Goal: Task Accomplishment & Management: Manage account settings

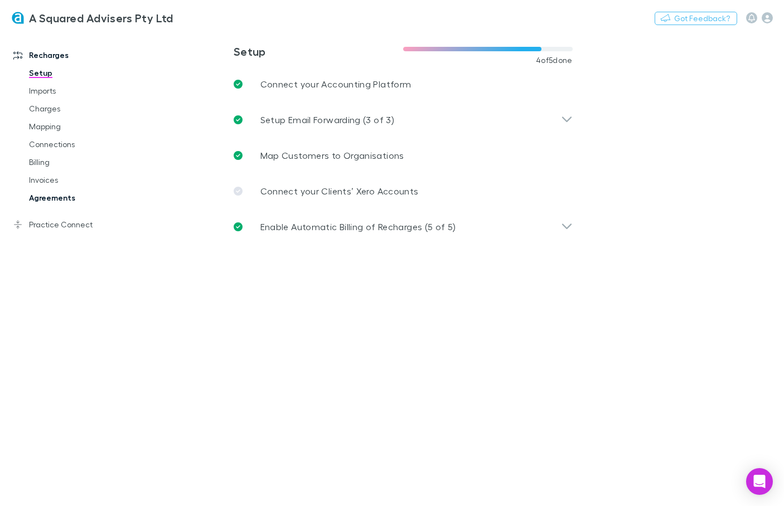
click at [57, 196] on link "Agreements" at bounding box center [77, 198] width 118 height 18
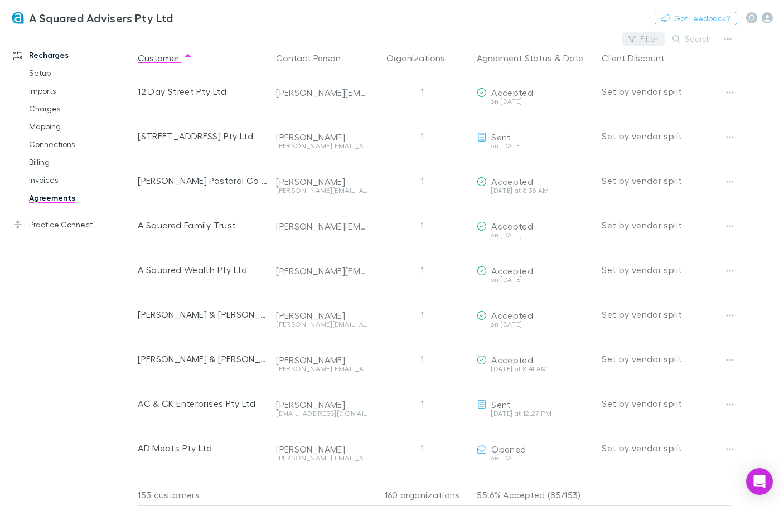
click at [639, 40] on button "Filter" at bounding box center [643, 38] width 42 height 13
type input "*"
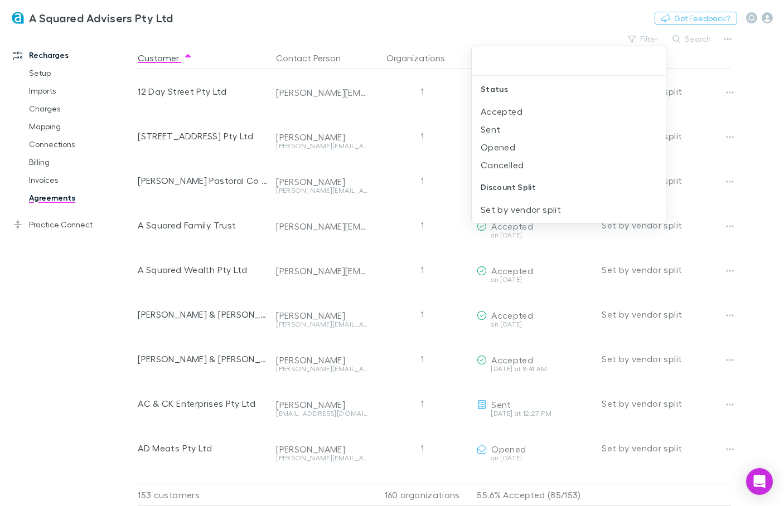
click at [699, 39] on div at bounding box center [392, 253] width 784 height 506
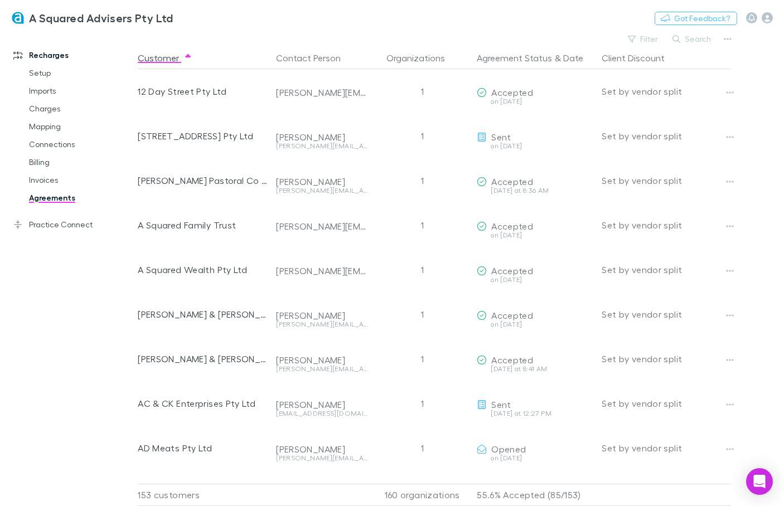
click at [699, 39] on button "Search" at bounding box center [692, 38] width 51 height 13
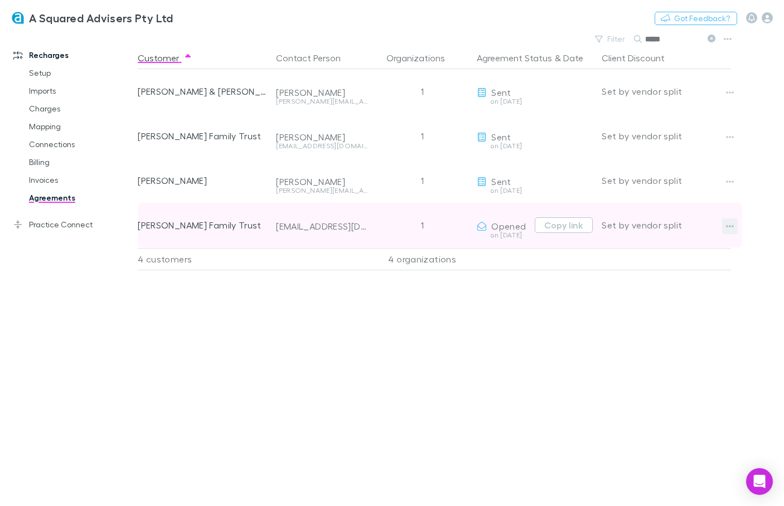
type input "*****"
click at [725, 228] on button "button" at bounding box center [730, 227] width 16 height 16
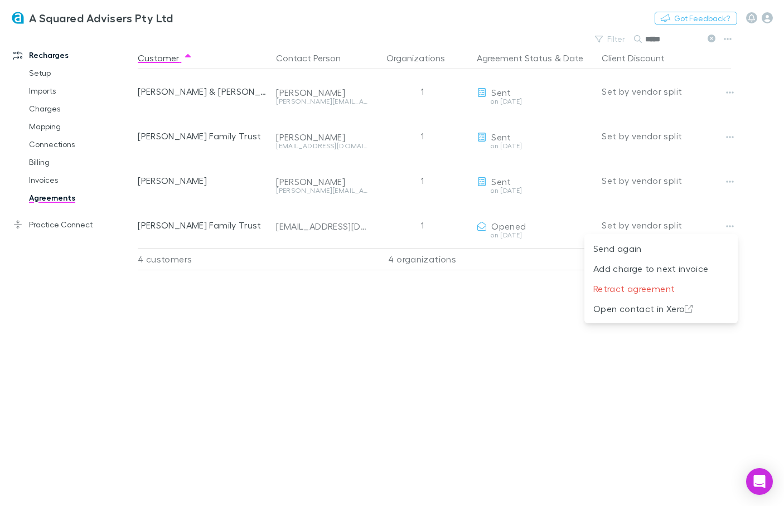
click at [293, 227] on div at bounding box center [392, 253] width 784 height 506
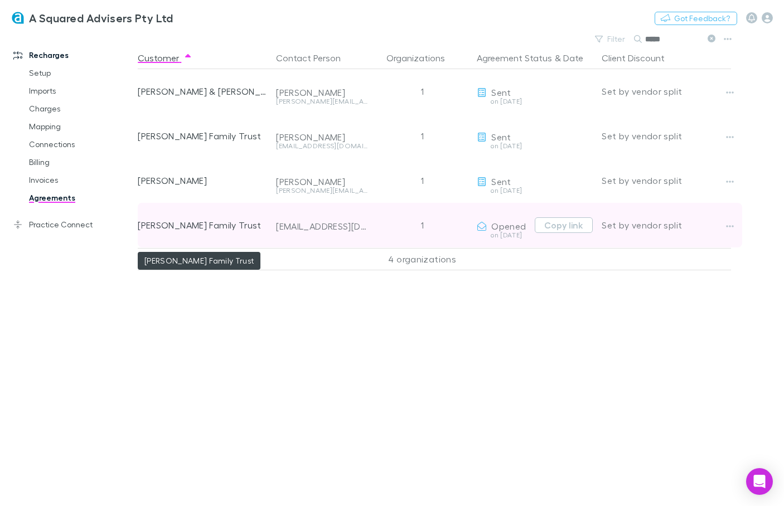
click at [211, 231] on div "[PERSON_NAME] Family Trust" at bounding box center [202, 225] width 129 height 45
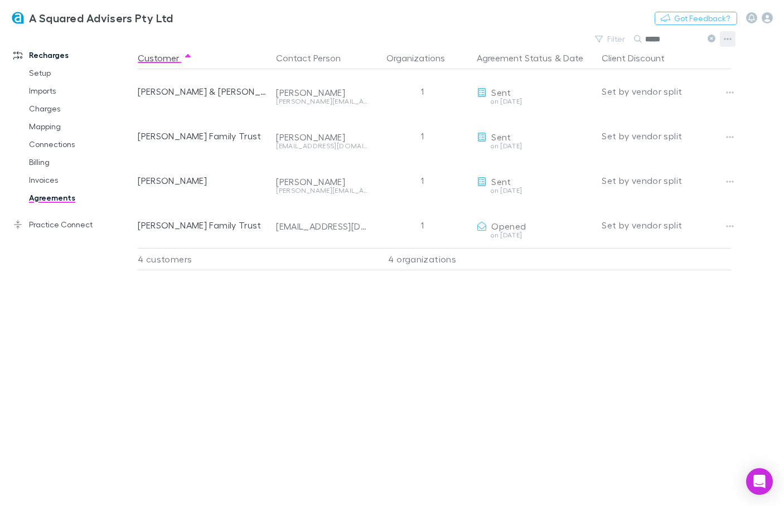
click at [731, 37] on icon "button" at bounding box center [728, 39] width 8 height 9
click at [48, 145] on div at bounding box center [392, 253] width 784 height 506
click at [48, 145] on link "Connections" at bounding box center [77, 145] width 118 height 18
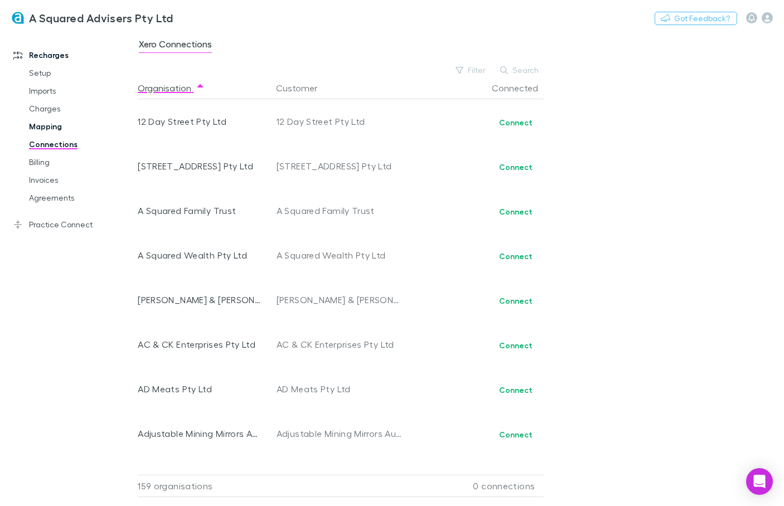
click at [46, 128] on link "Mapping" at bounding box center [77, 127] width 118 height 18
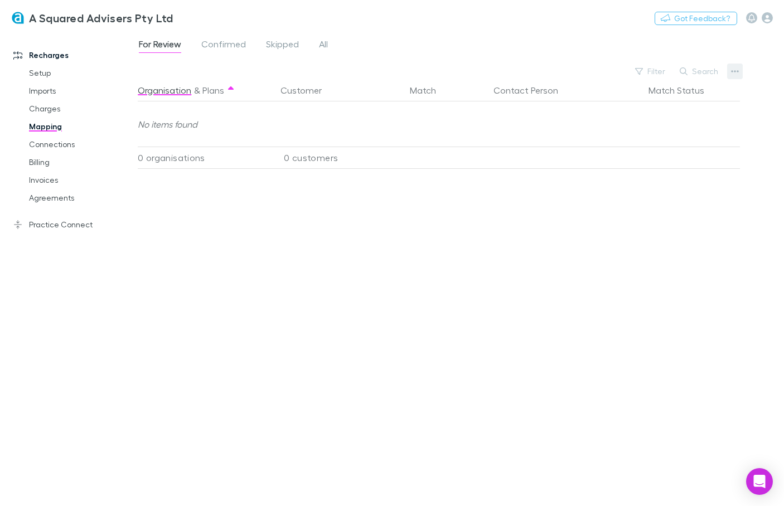
click at [730, 74] on button "button" at bounding box center [735, 72] width 16 height 16
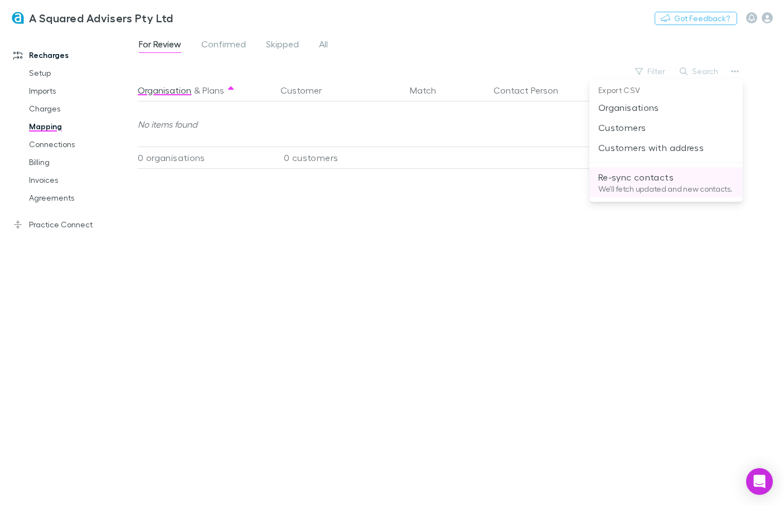
click at [672, 176] on p "Re-sync contacts" at bounding box center [666, 177] width 136 height 13
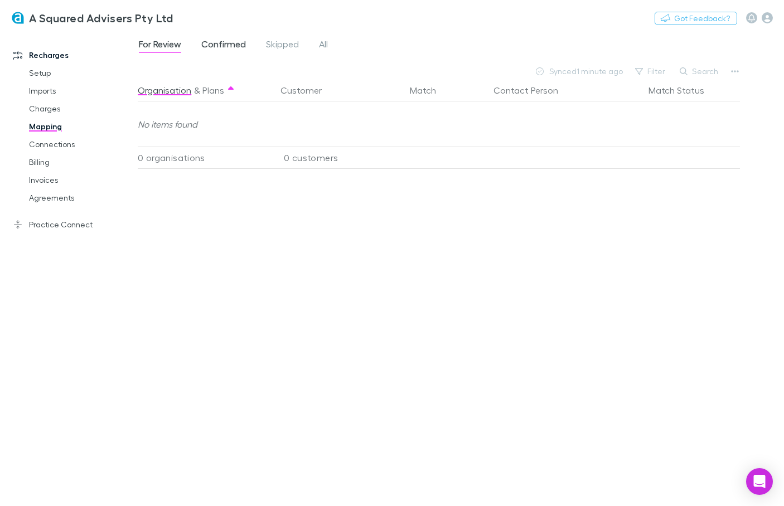
click at [228, 46] on span "Confirmed" at bounding box center [223, 45] width 45 height 14
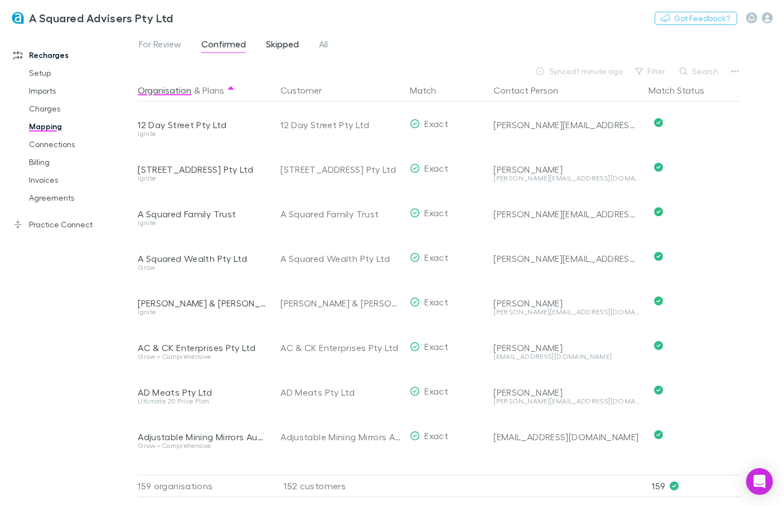
click at [280, 51] on span "Skipped" at bounding box center [282, 45] width 33 height 14
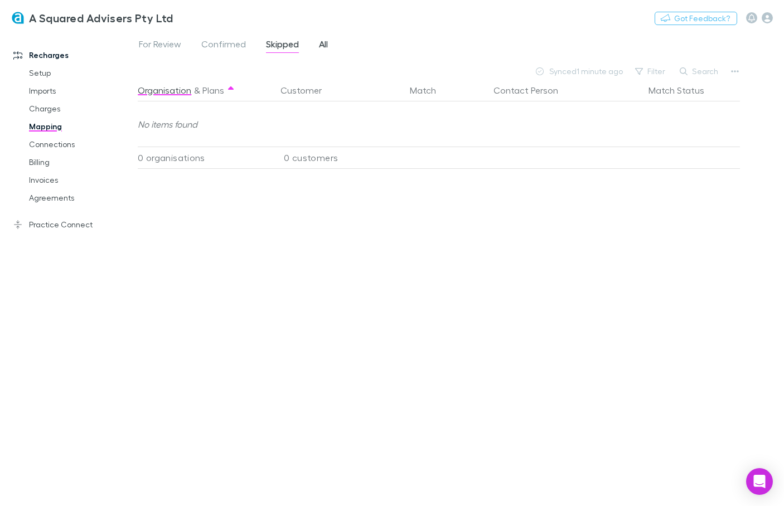
click at [319, 52] on span "All" at bounding box center [323, 45] width 9 height 14
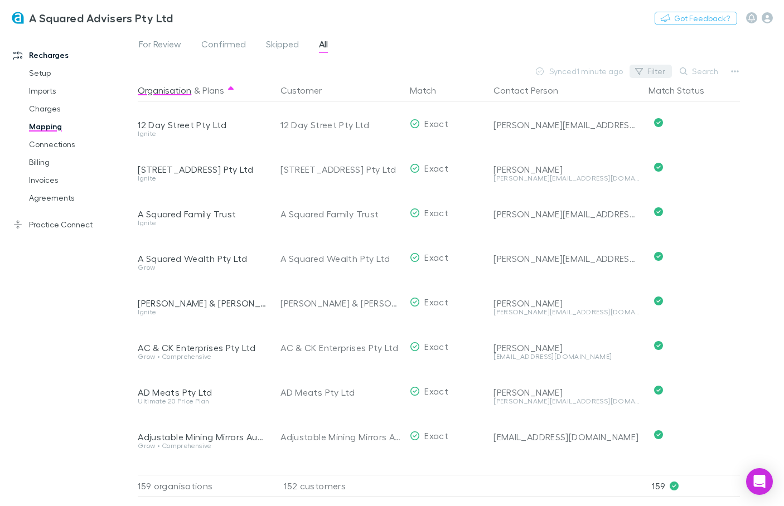
click at [658, 70] on button "Filter" at bounding box center [651, 71] width 42 height 13
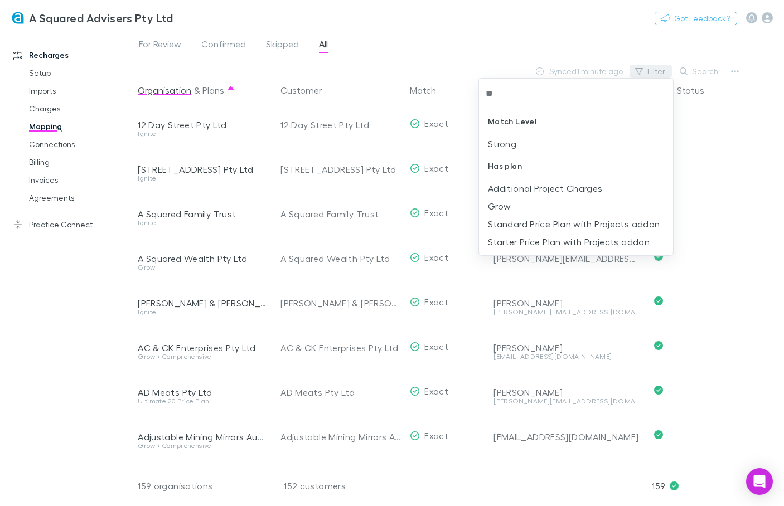
type input "*"
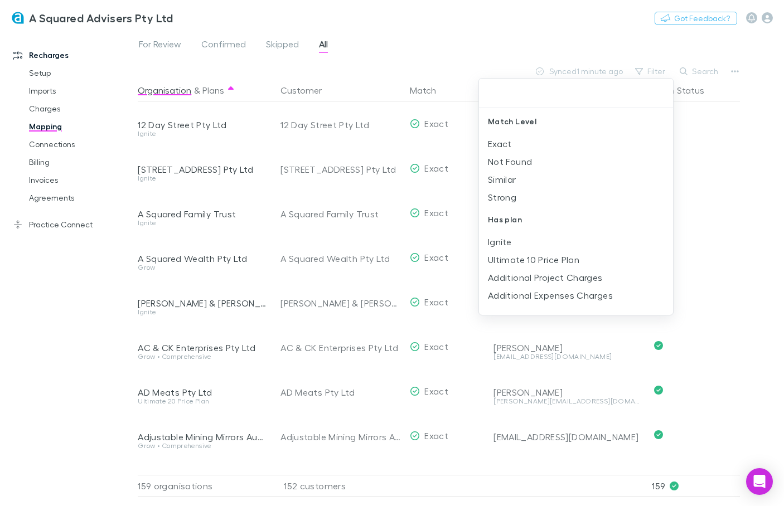
click at [649, 76] on div at bounding box center [392, 253] width 784 height 506
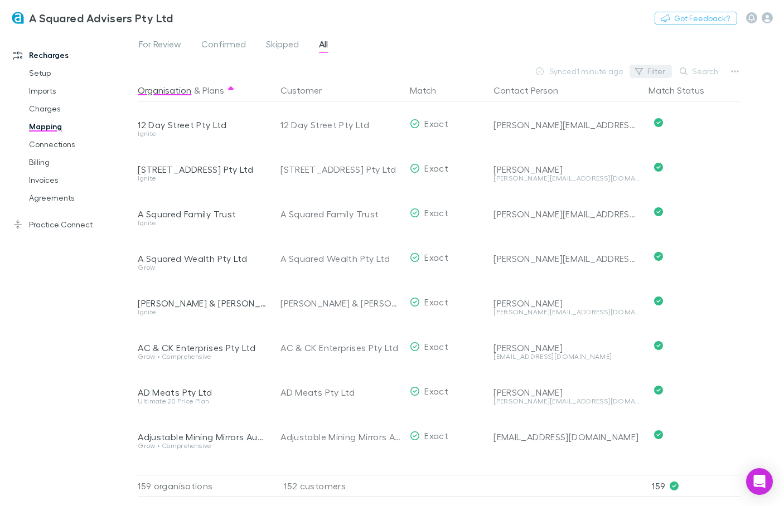
click at [652, 71] on button "Filter" at bounding box center [651, 71] width 42 height 13
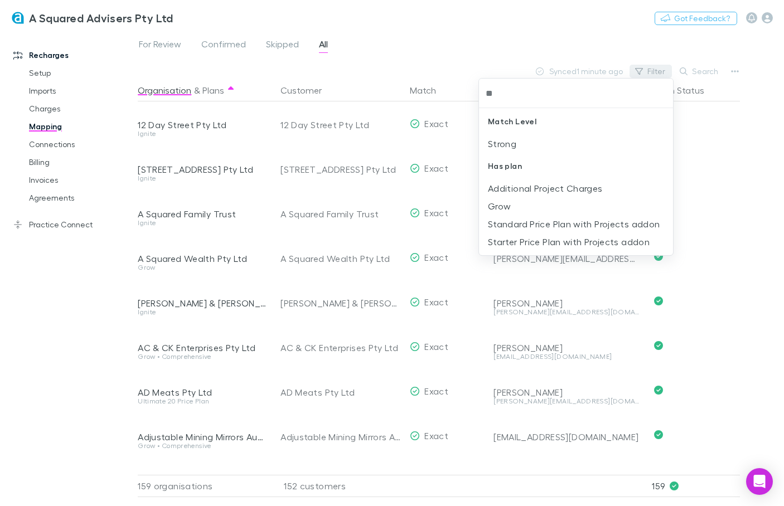
type input "*"
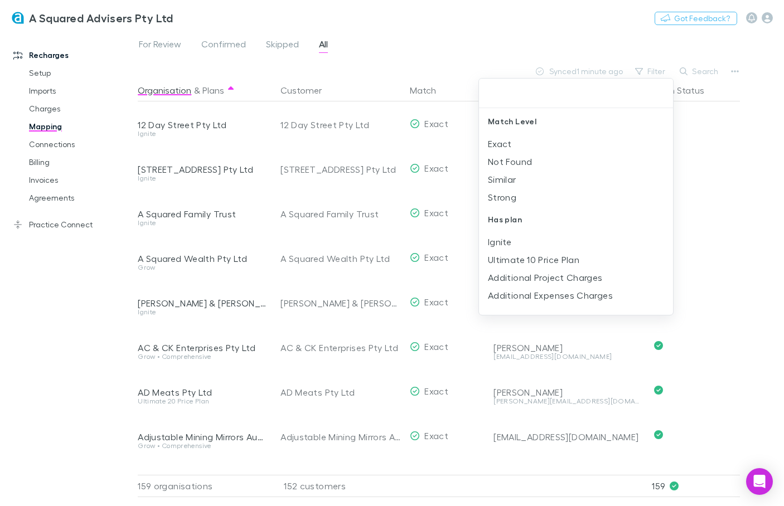
click at [700, 69] on div at bounding box center [392, 253] width 784 height 506
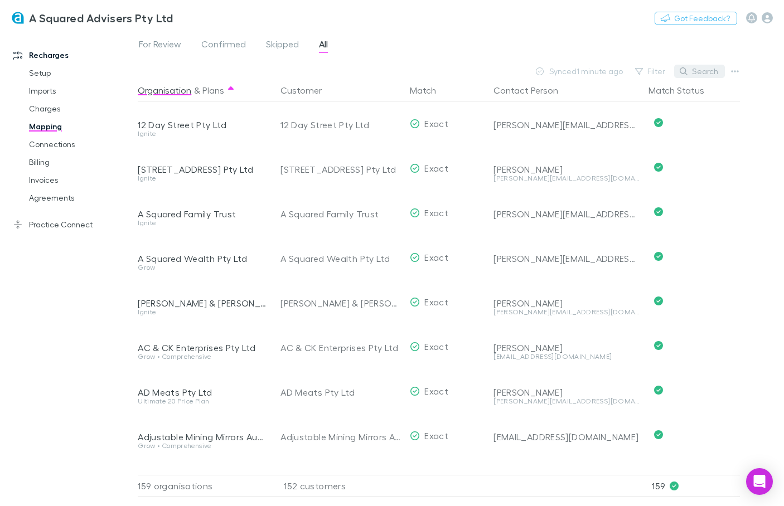
click at [688, 72] on icon "button" at bounding box center [684, 71] width 8 height 8
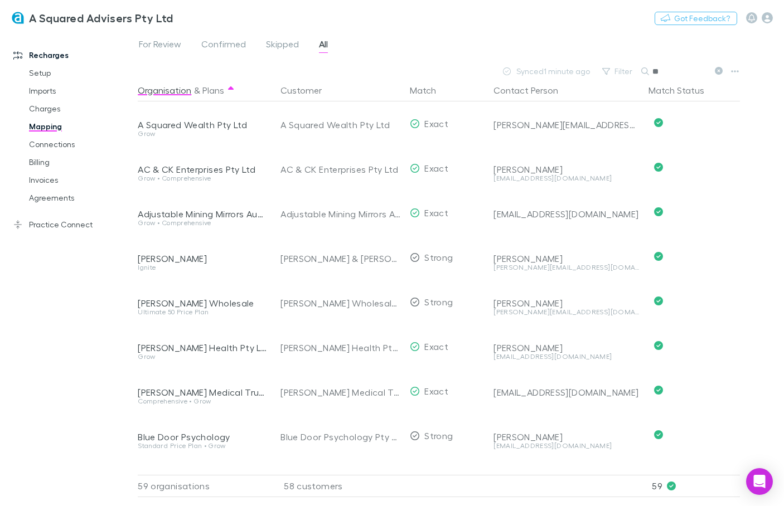
type input "***"
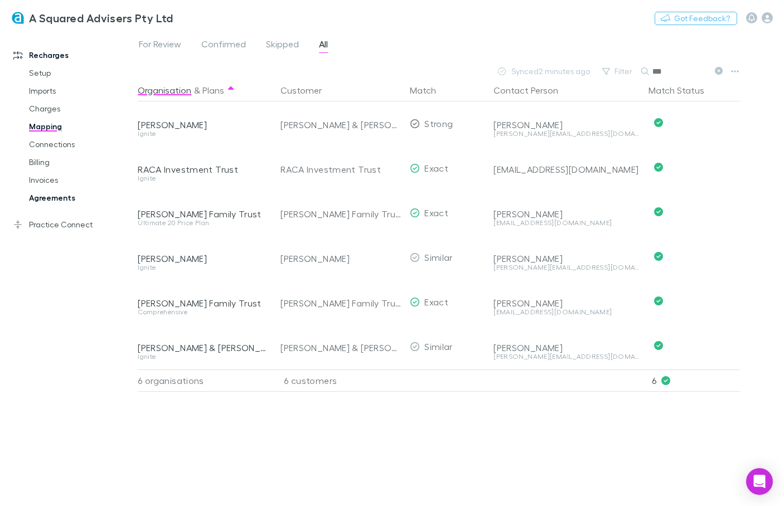
click at [62, 196] on link "Agreements" at bounding box center [77, 198] width 118 height 18
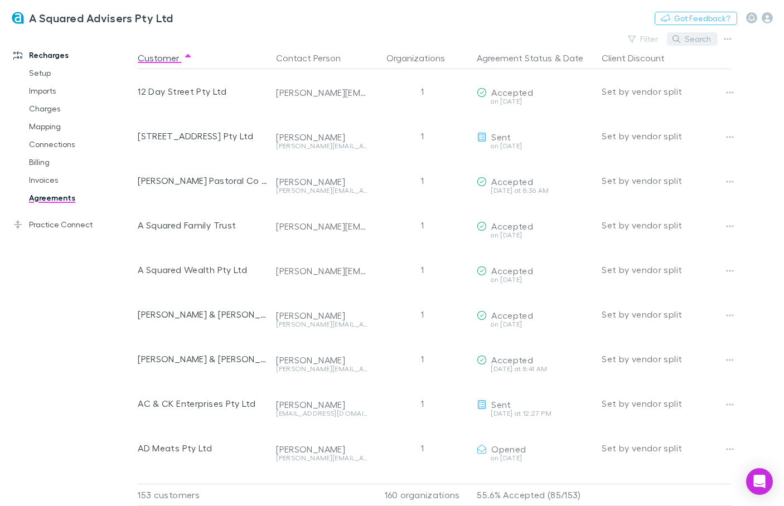
click at [701, 40] on button "Search" at bounding box center [692, 38] width 51 height 13
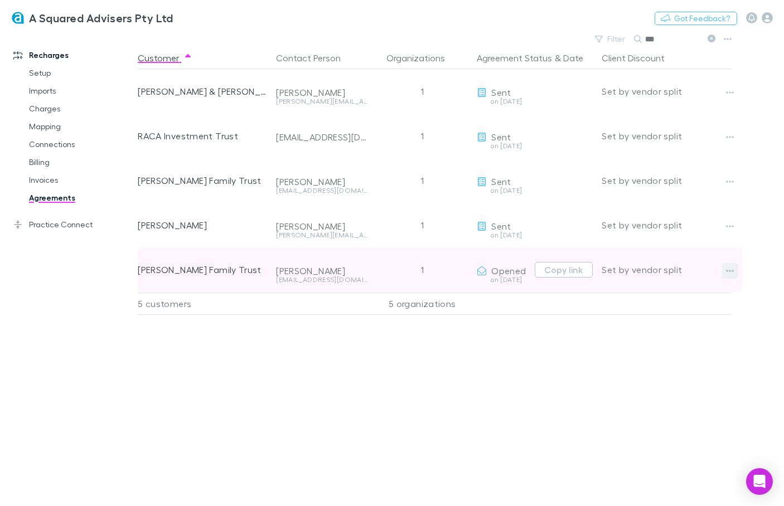
type input "***"
click at [733, 270] on icon "button" at bounding box center [731, 271] width 8 height 2
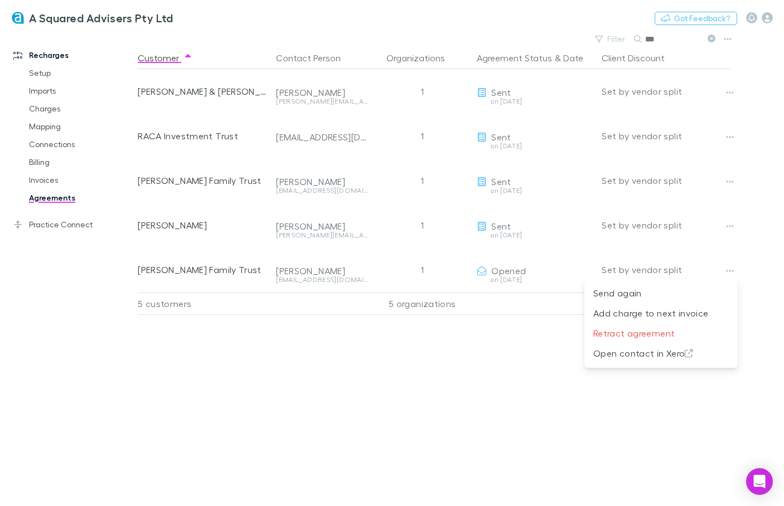
click at [557, 273] on div at bounding box center [392, 253] width 784 height 506
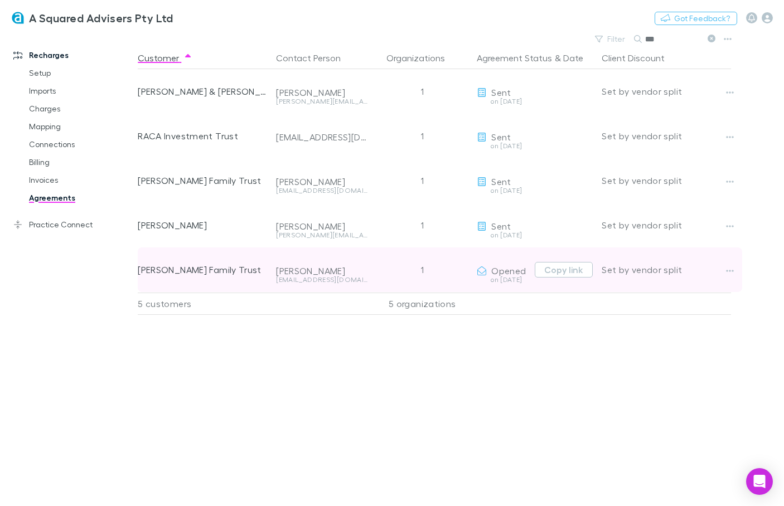
click at [506, 274] on span "Opened" at bounding box center [508, 270] width 35 height 11
click at [369, 278] on div "[PERSON_NAME] [PERSON_NAME][EMAIL_ADDRESS][DOMAIN_NAME]" at bounding box center [322, 270] width 100 height 45
click at [199, 282] on div "[PERSON_NAME] Family Trust" at bounding box center [202, 270] width 129 height 45
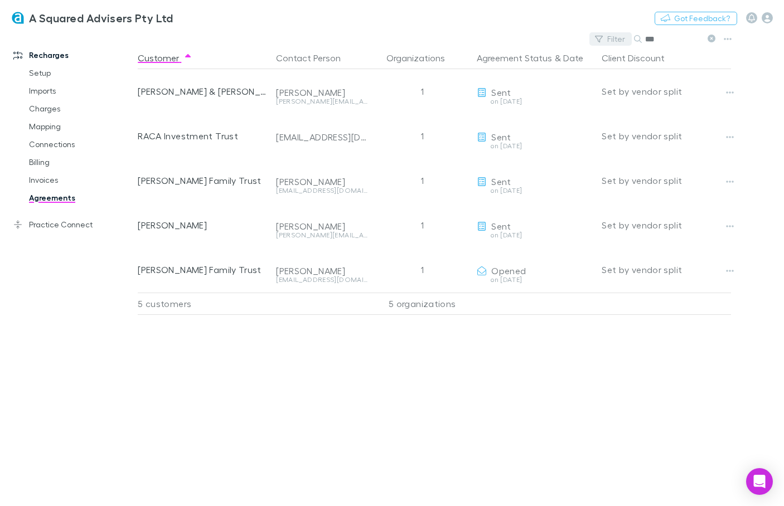
click at [612, 39] on button "Filter" at bounding box center [610, 38] width 42 height 13
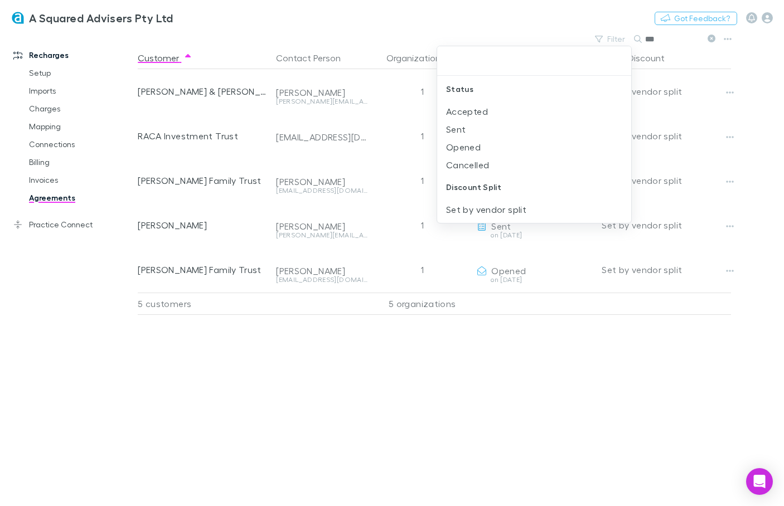
click at [45, 204] on div at bounding box center [392, 253] width 784 height 506
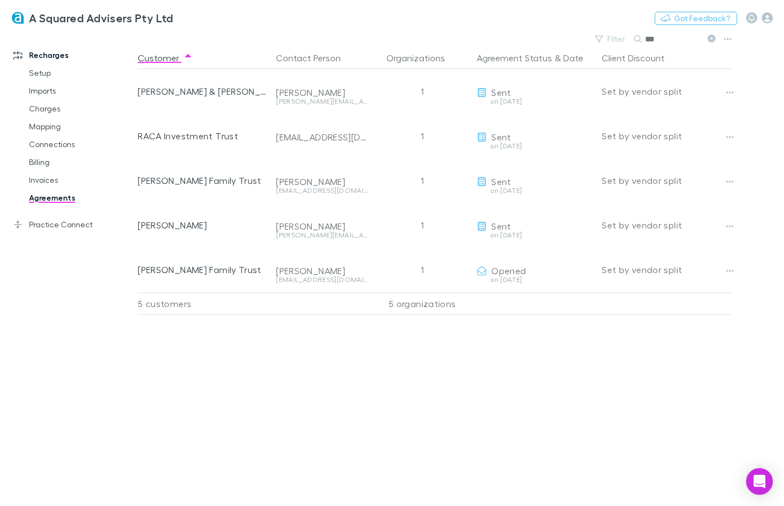
click at [46, 202] on link "Agreements" at bounding box center [77, 198] width 118 height 18
click at [713, 39] on icon at bounding box center [712, 39] width 8 height 8
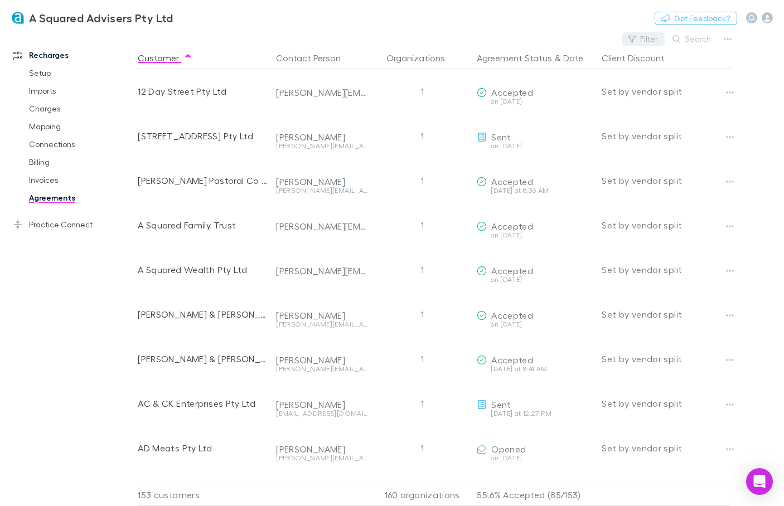
click at [655, 36] on button "Filter" at bounding box center [643, 38] width 42 height 13
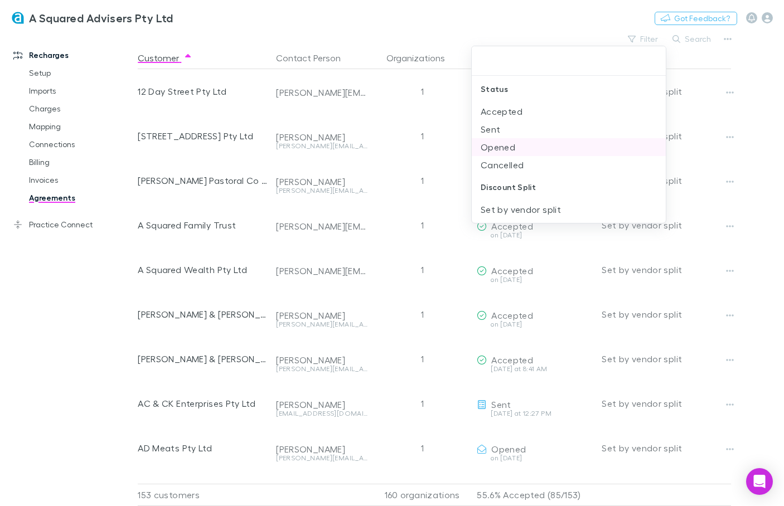
click at [536, 148] on li "Opened" at bounding box center [569, 147] width 194 height 18
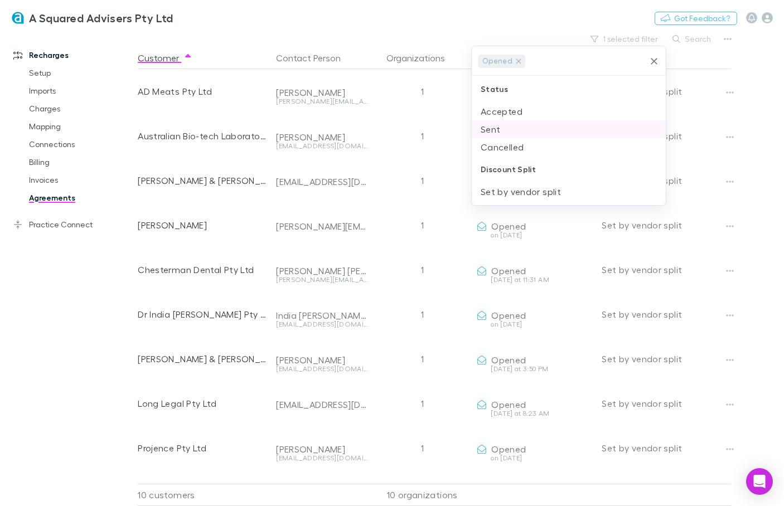
click at [538, 130] on li "Sent" at bounding box center [569, 129] width 194 height 18
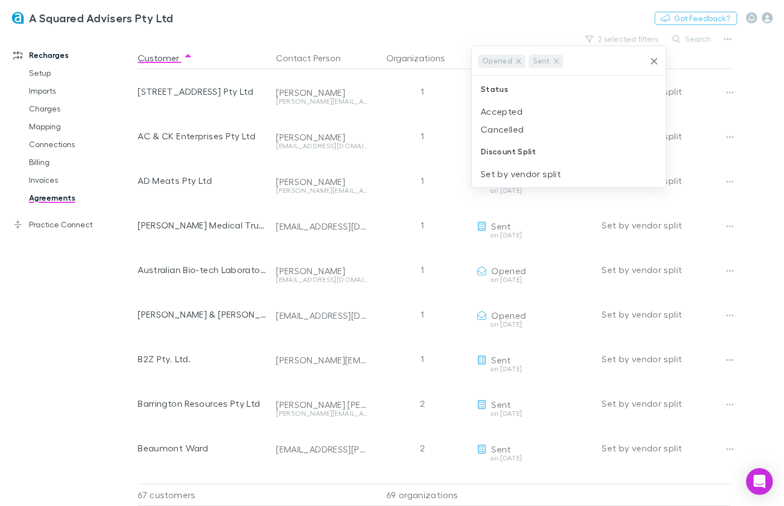
click at [444, 32] on div at bounding box center [392, 253] width 784 height 506
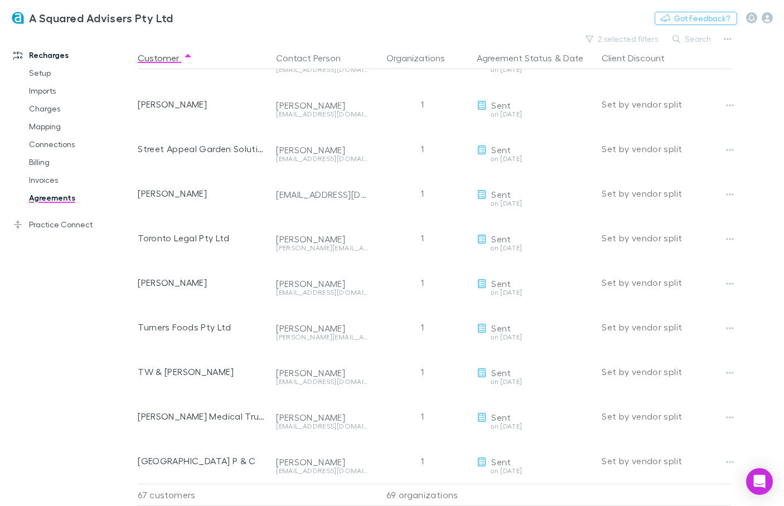
scroll to position [2583, 0]
click at [769, 15] on icon "button" at bounding box center [767, 17] width 11 height 11
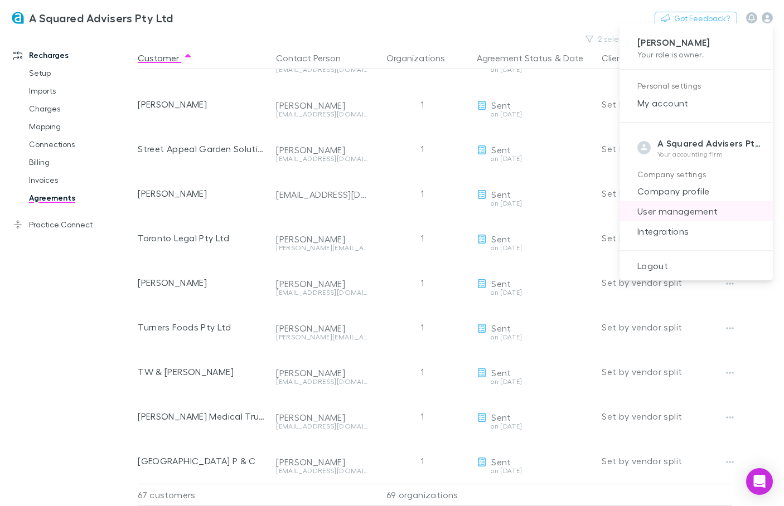
click at [666, 217] on span "User management" at bounding box center [696, 211] width 136 height 13
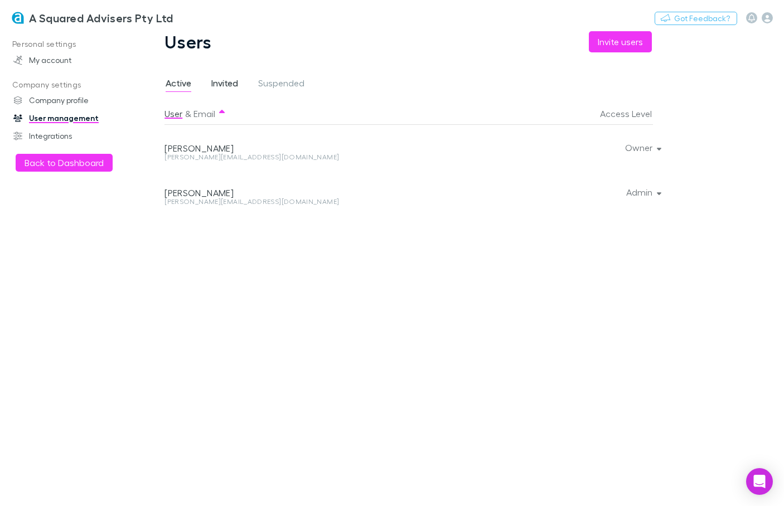
click at [226, 86] on span "Invited" at bounding box center [224, 85] width 27 height 14
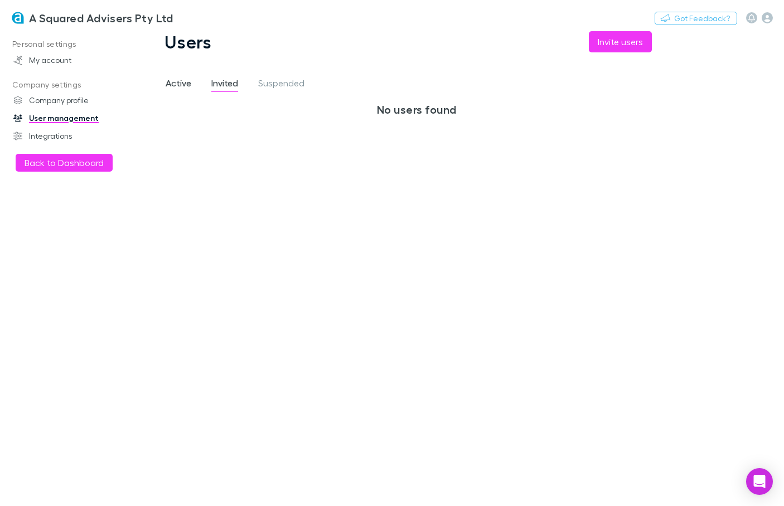
click at [185, 84] on span "Active" at bounding box center [179, 85] width 26 height 14
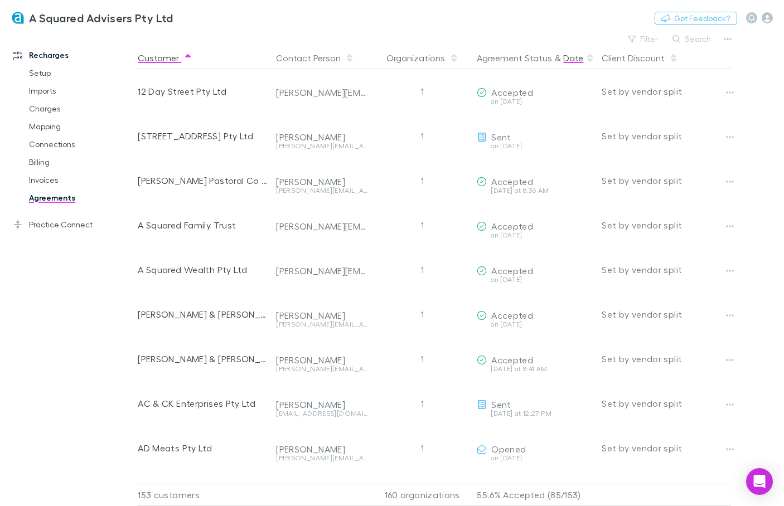
click at [563, 62] on button "Date" at bounding box center [573, 58] width 20 height 22
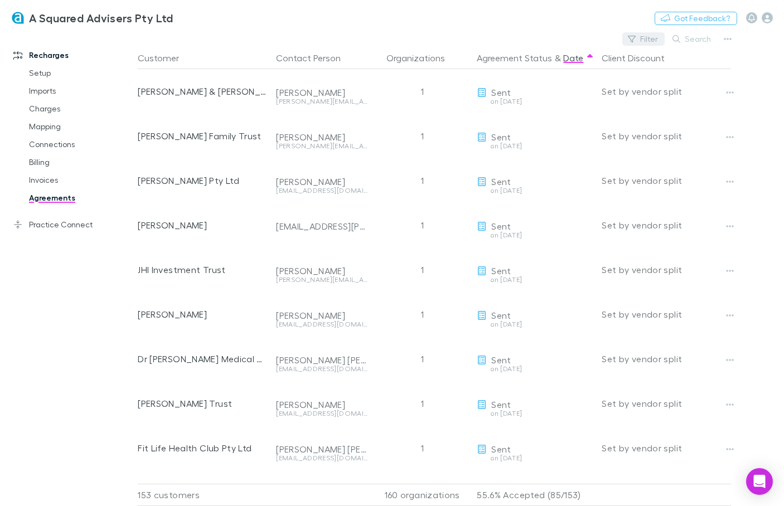
click at [648, 37] on button "Filter" at bounding box center [643, 38] width 42 height 13
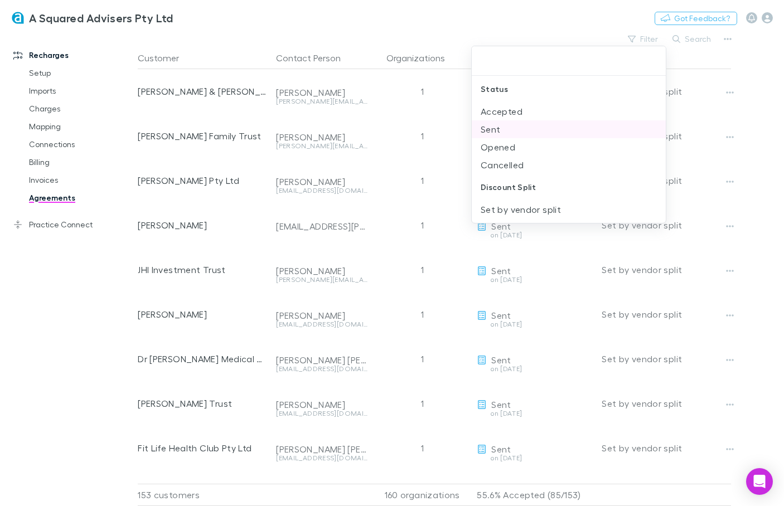
click at [516, 129] on li "Sent" at bounding box center [569, 129] width 194 height 18
click at [515, 134] on li "Opened" at bounding box center [569, 129] width 194 height 18
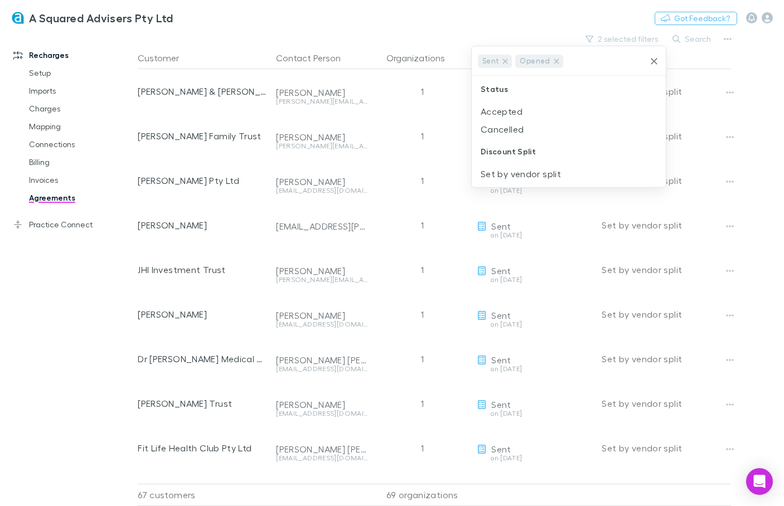
click at [741, 61] on div at bounding box center [392, 253] width 784 height 506
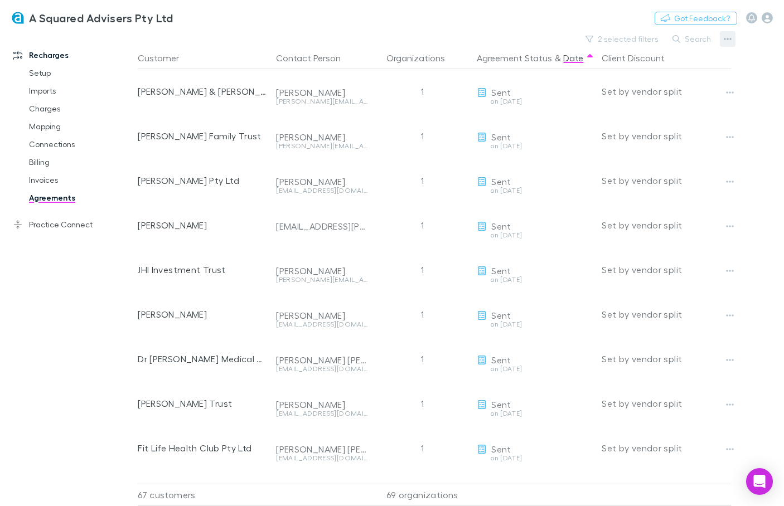
click at [728, 38] on icon "button" at bounding box center [728, 39] width 8 height 2
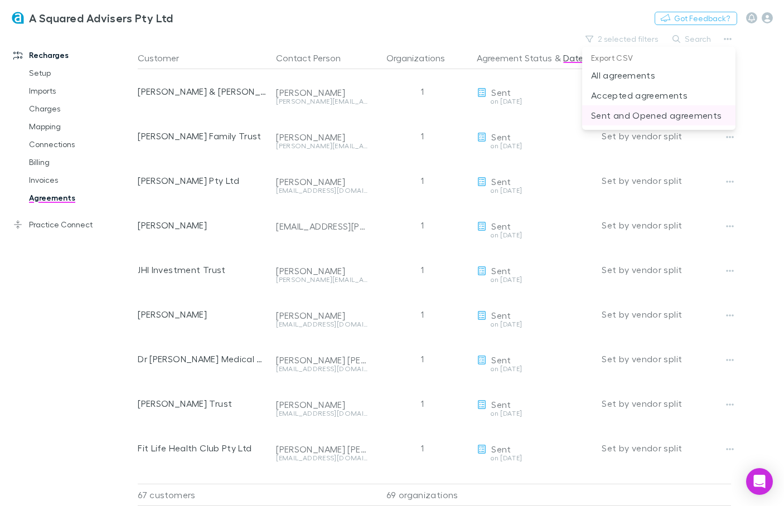
click at [685, 114] on p "Sent and Opened agreements" at bounding box center [659, 115] width 136 height 13
